Goal: Use online tool/utility: Utilize a website feature to perform a specific function

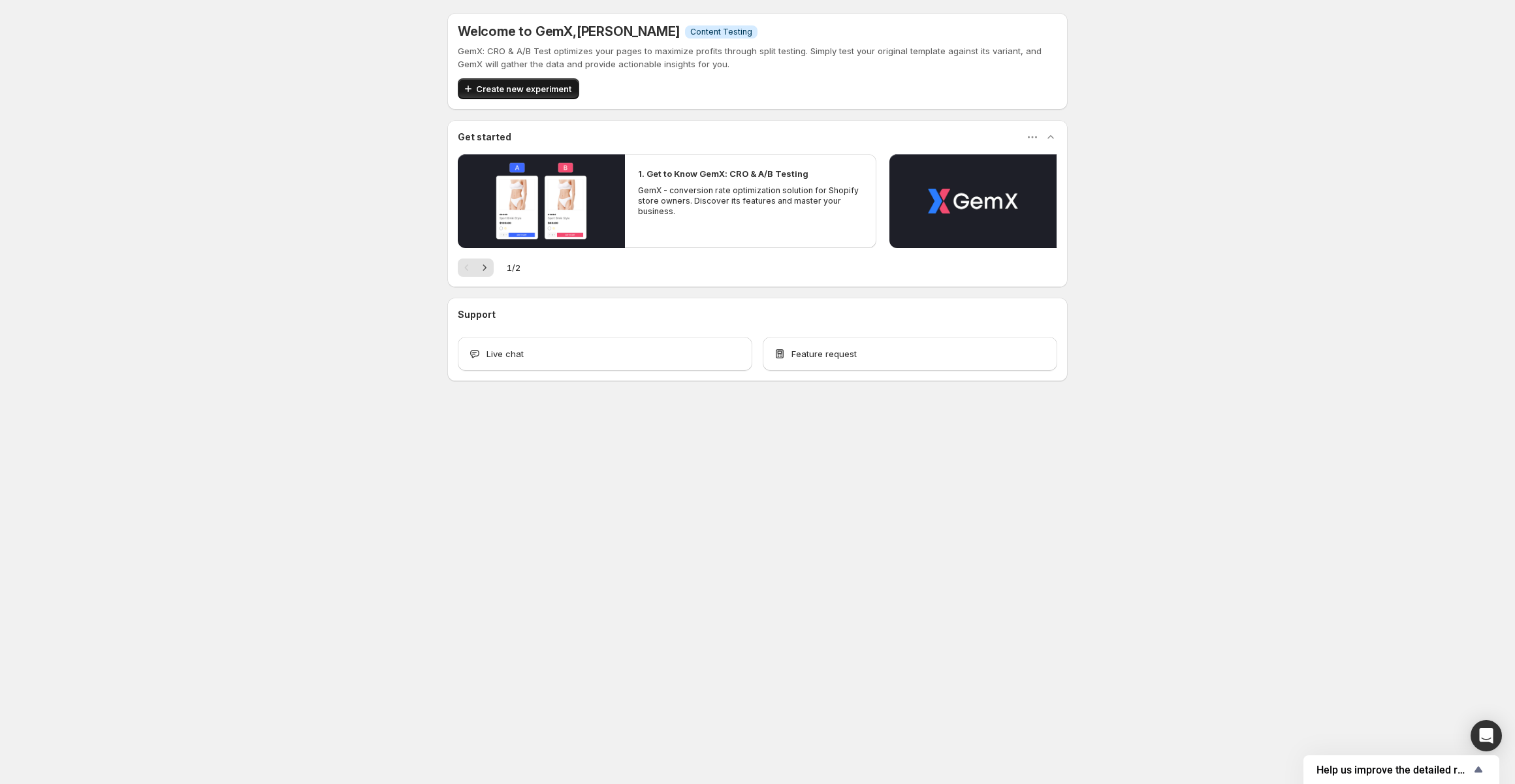
click at [515, 91] on span "Create new experiment" at bounding box center [523, 89] width 96 height 13
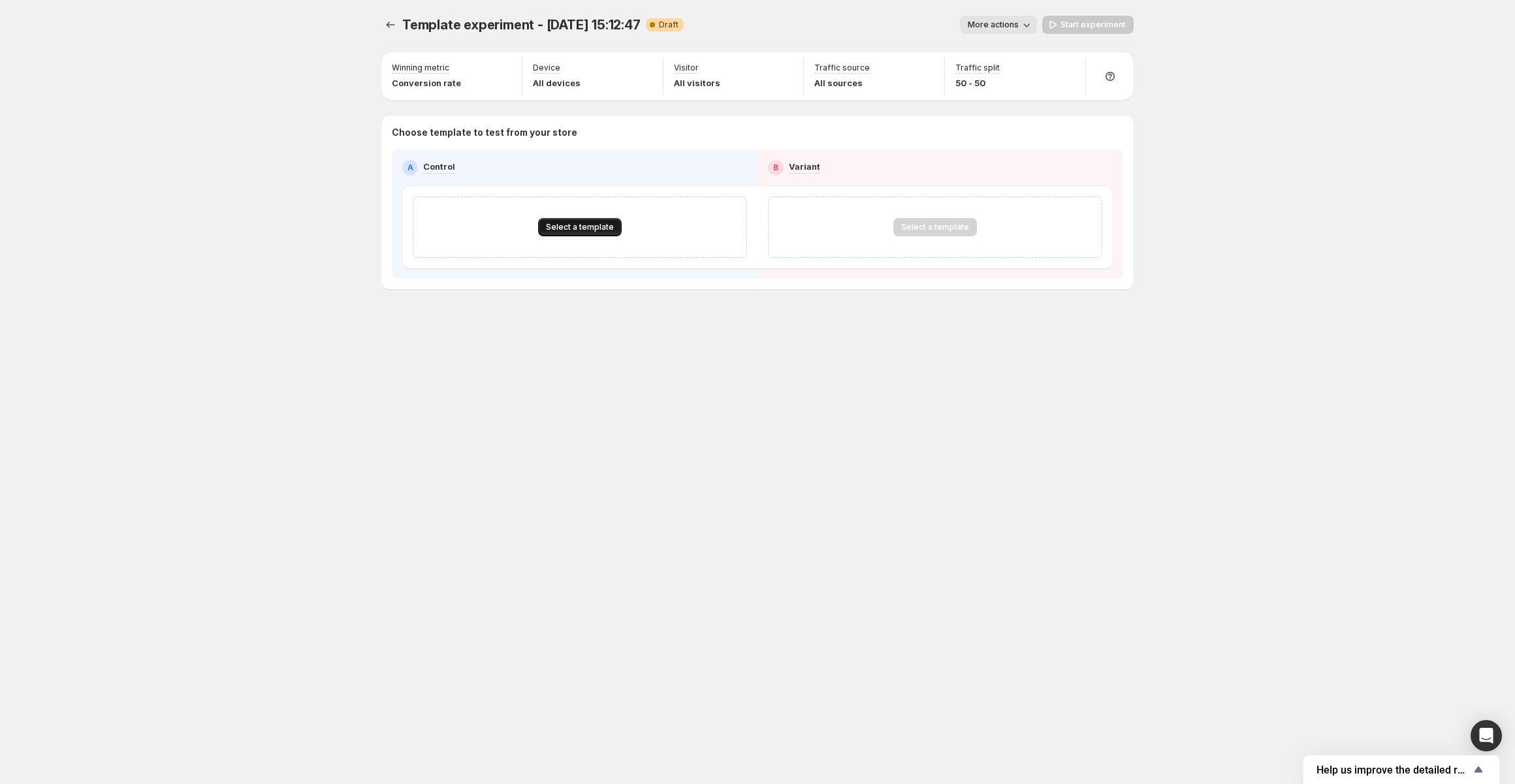
click at [582, 229] on span "Select a template" at bounding box center [580, 227] width 68 height 11
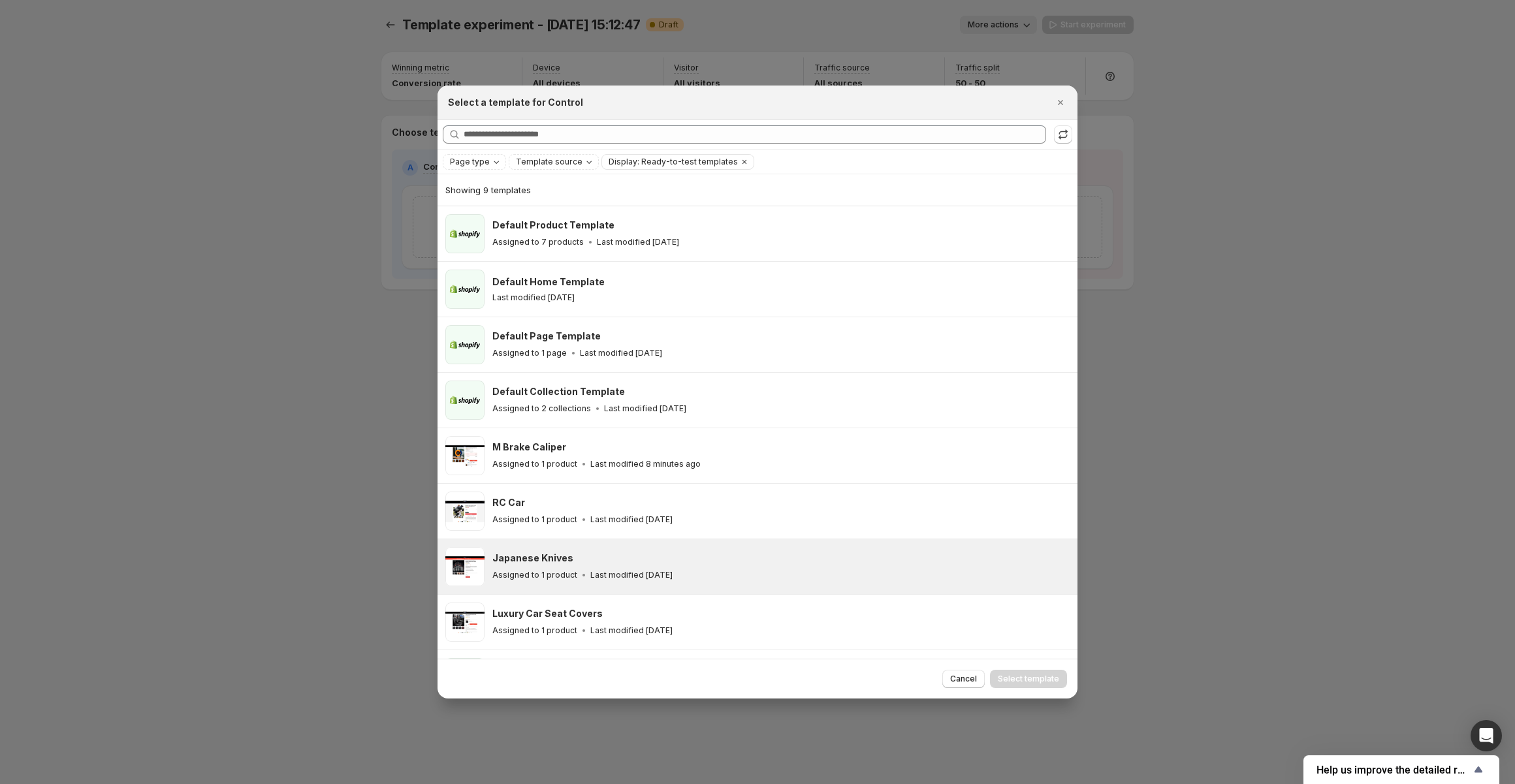
click at [562, 579] on div "Assigned to 1 product Last modified [DATE]" at bounding box center [779, 575] width 574 height 13
click at [1015, 684] on button "Select template" at bounding box center [1028, 679] width 77 height 18
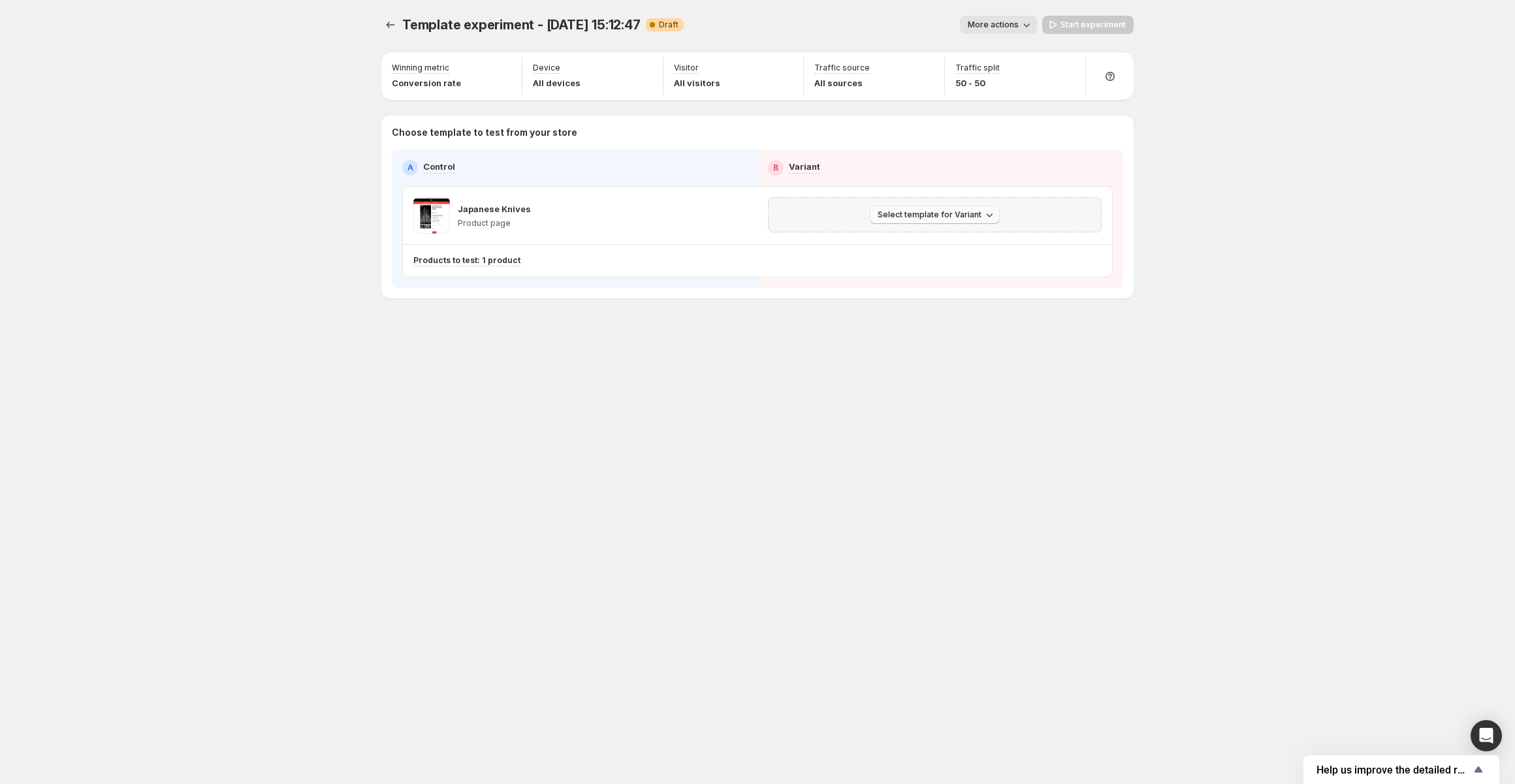
click at [905, 218] on span "Select template for Variant" at bounding box center [930, 215] width 104 height 11
click at [689, 392] on div "Template experiment - [DATE] 15:12:47. This page is ready Template experiment -…" at bounding box center [757, 392] width 783 height 784
